Goal: Information Seeking & Learning: Find specific fact

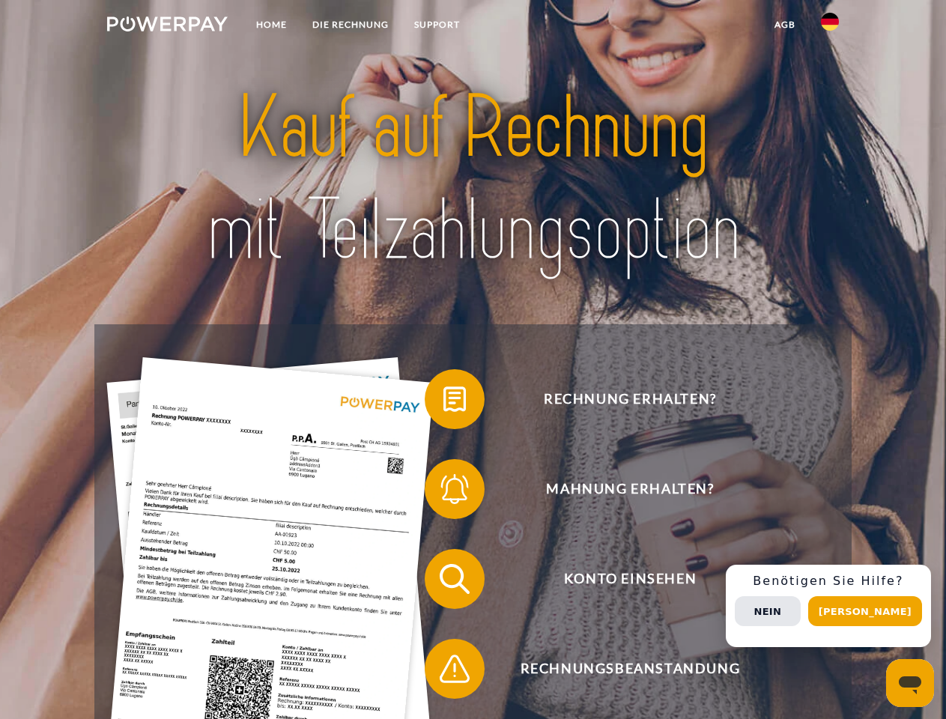
click at [167, 26] on img at bounding box center [167, 23] width 121 height 15
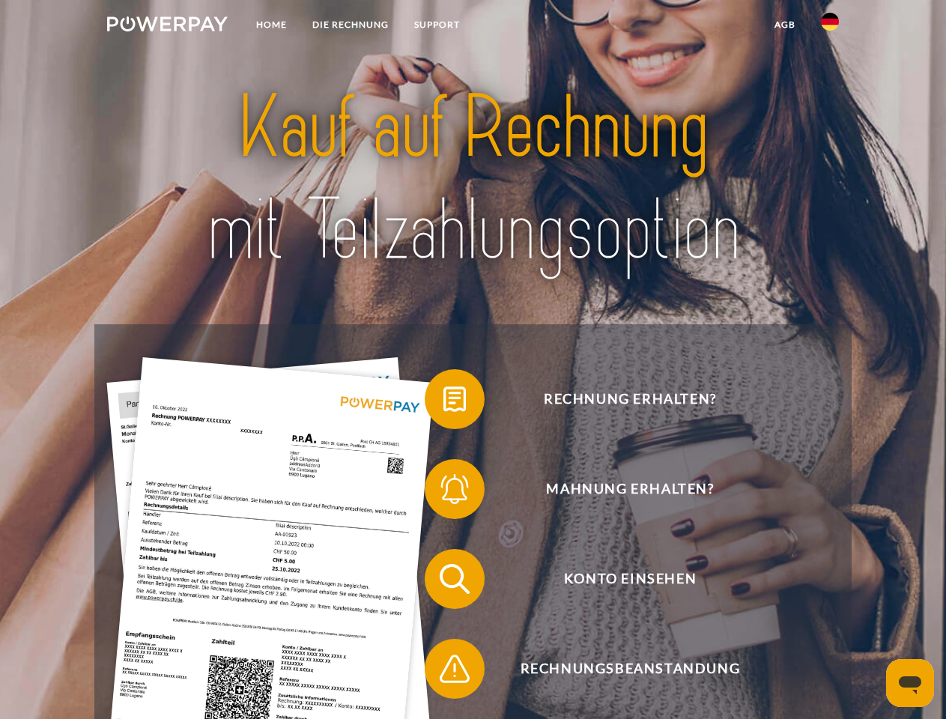
click at [830, 26] on img at bounding box center [830, 22] width 18 height 18
click at [784, 25] on link "agb" at bounding box center [785, 24] width 46 height 27
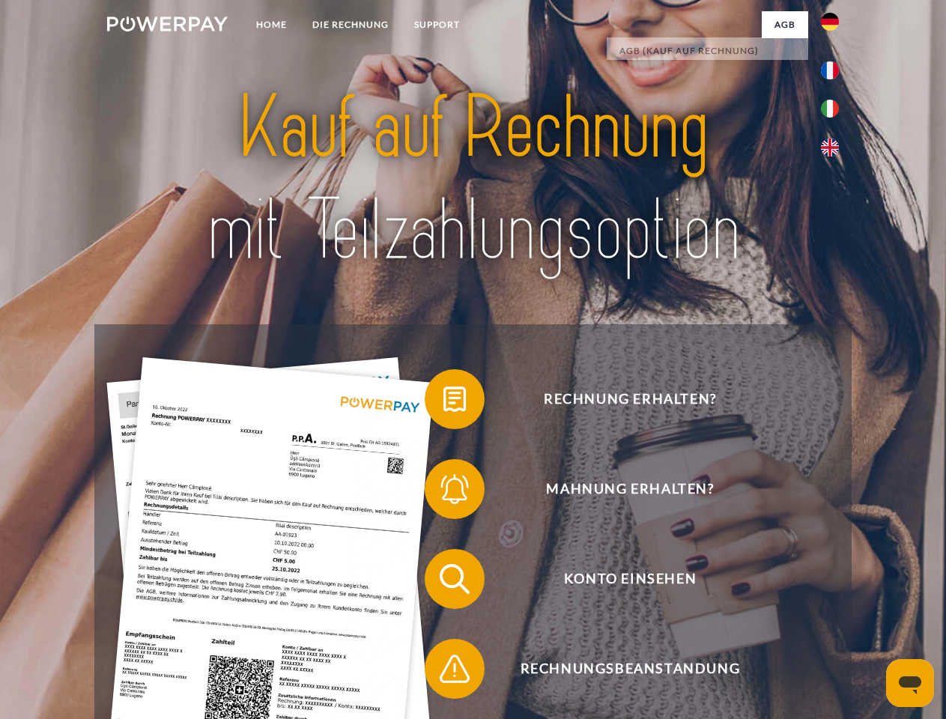
click at [444, 402] on span at bounding box center [432, 399] width 75 height 75
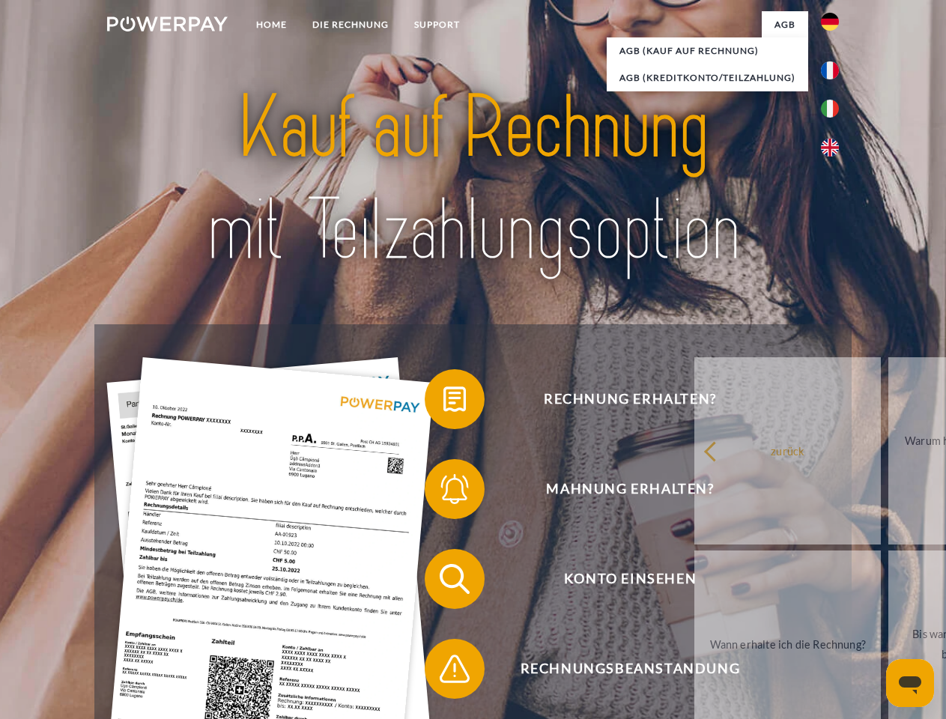
click at [695, 492] on link "zurück" at bounding box center [788, 450] width 187 height 187
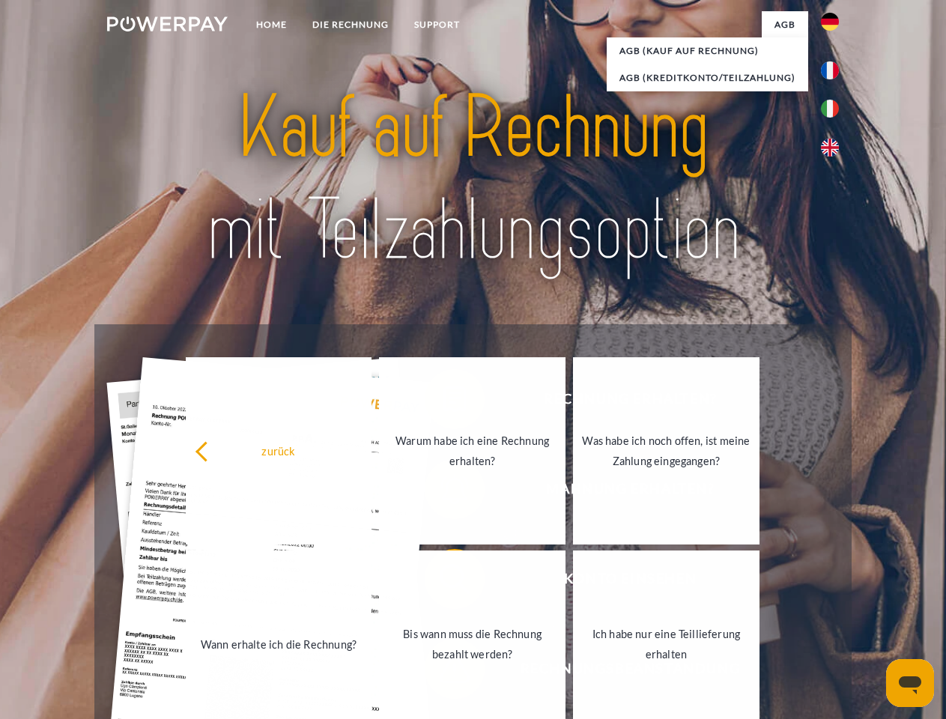
click at [444, 582] on link "Bis wann muss die Rechnung bezahlt werden?" at bounding box center [472, 644] width 187 height 187
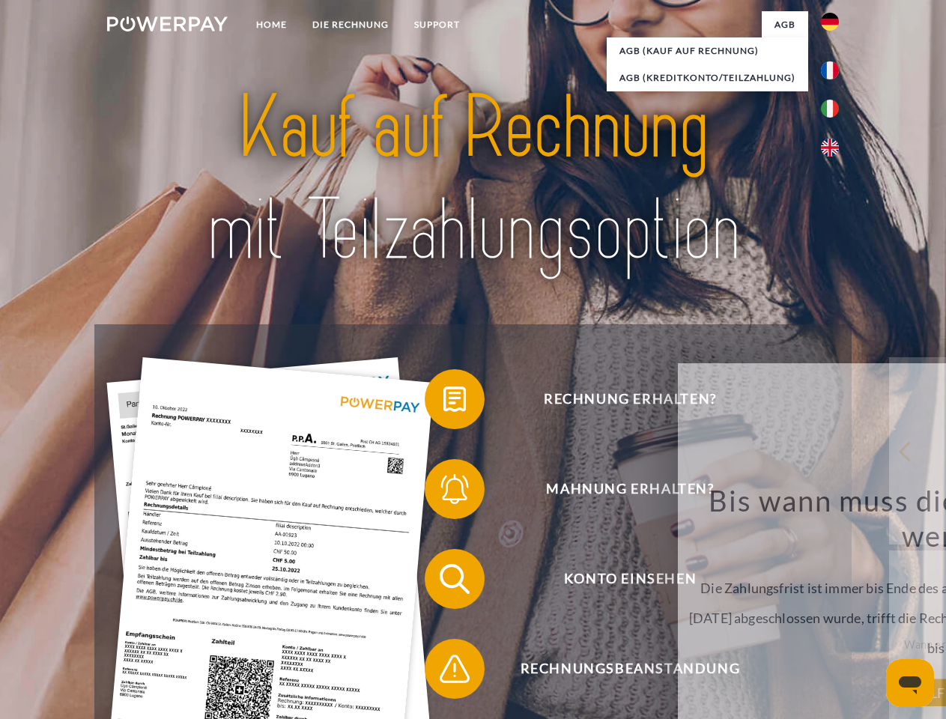
click at [444, 672] on span at bounding box center [432, 669] width 75 height 75
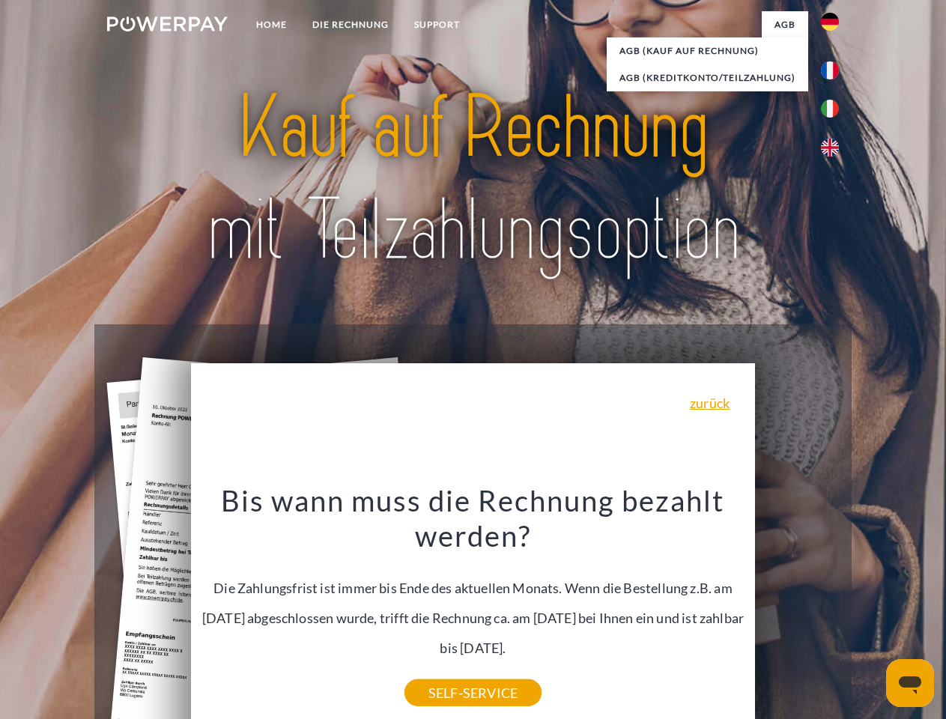
click at [797, 609] on span "Konto einsehen" at bounding box center [630, 579] width 367 height 60
click at [871, 611] on header "Home DIE RECHNUNG SUPPORT" at bounding box center [473, 517] width 946 height 1035
